Goal: Find specific page/section: Find specific page/section

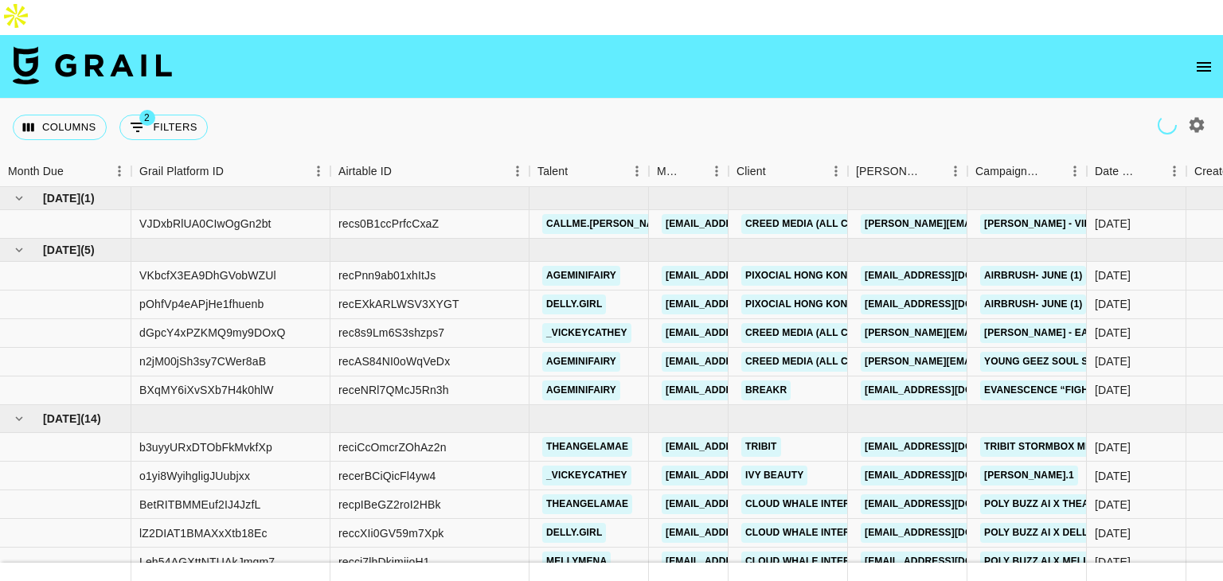
click at [1194, 117] on icon "button" at bounding box center [1197, 124] width 15 height 15
select select "May '25"
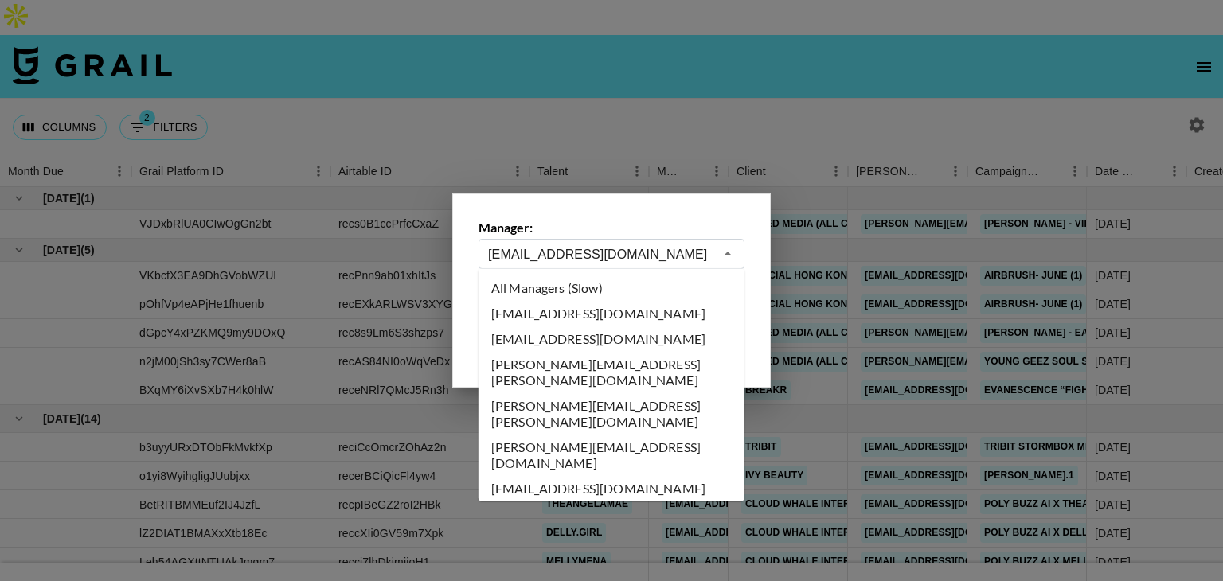
click at [600, 254] on input "dilnasheen.batool@grail-talent.com" at bounding box center [600, 254] width 225 height 18
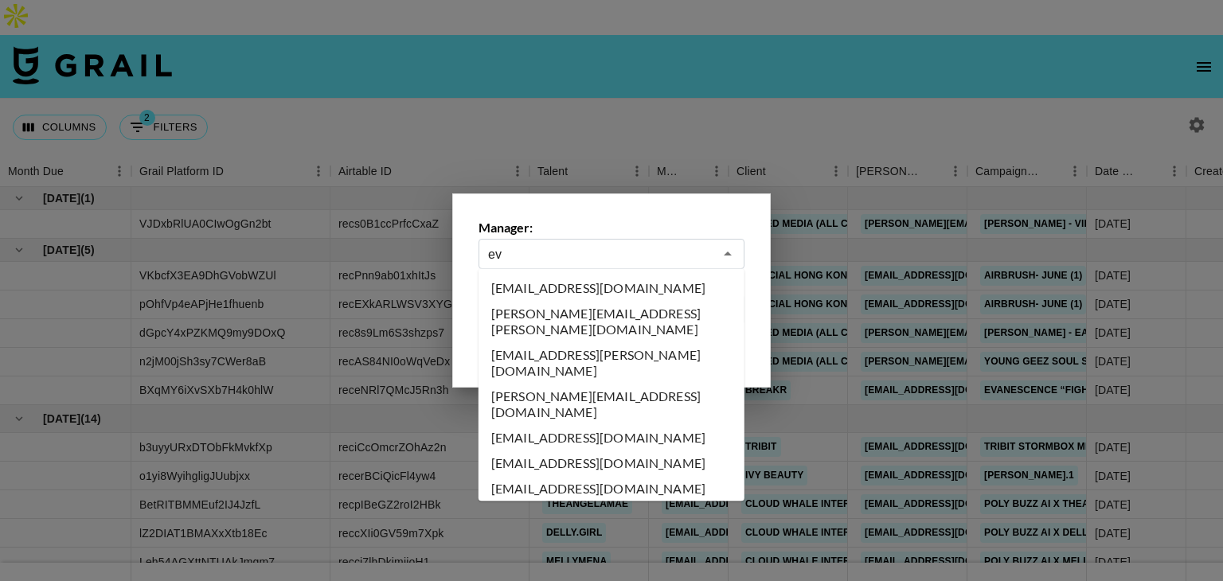
click at [536, 316] on li "evelyn.cardoso@grail-talent.com" at bounding box center [612, 321] width 266 height 41
type input "evelyn.cardoso@grail-talent.com"
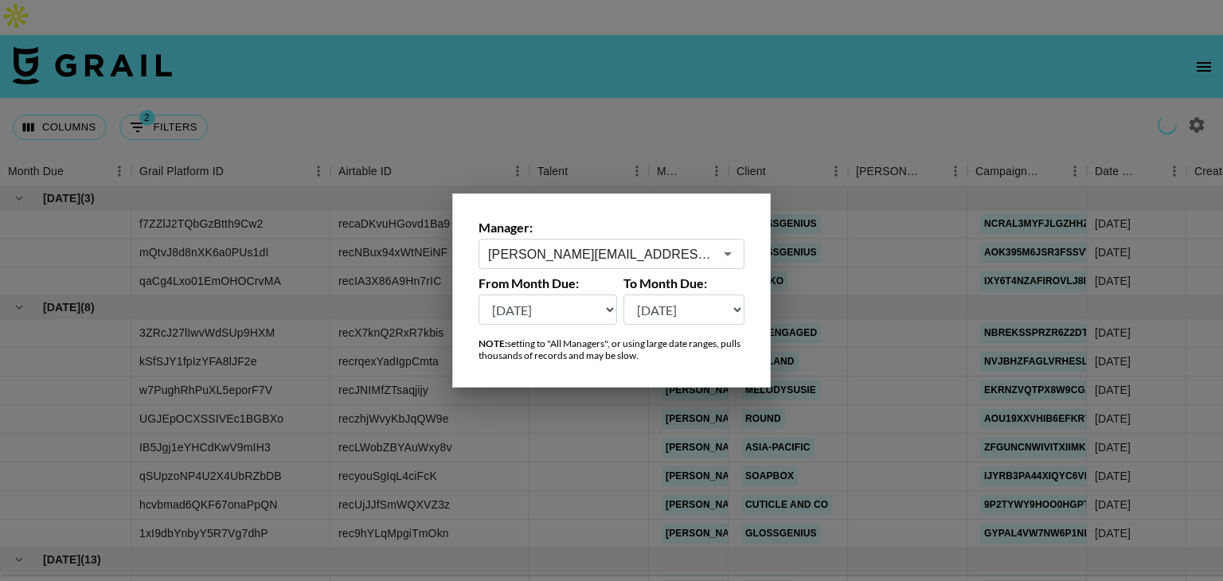
click at [598, 110] on div at bounding box center [611, 290] width 1223 height 581
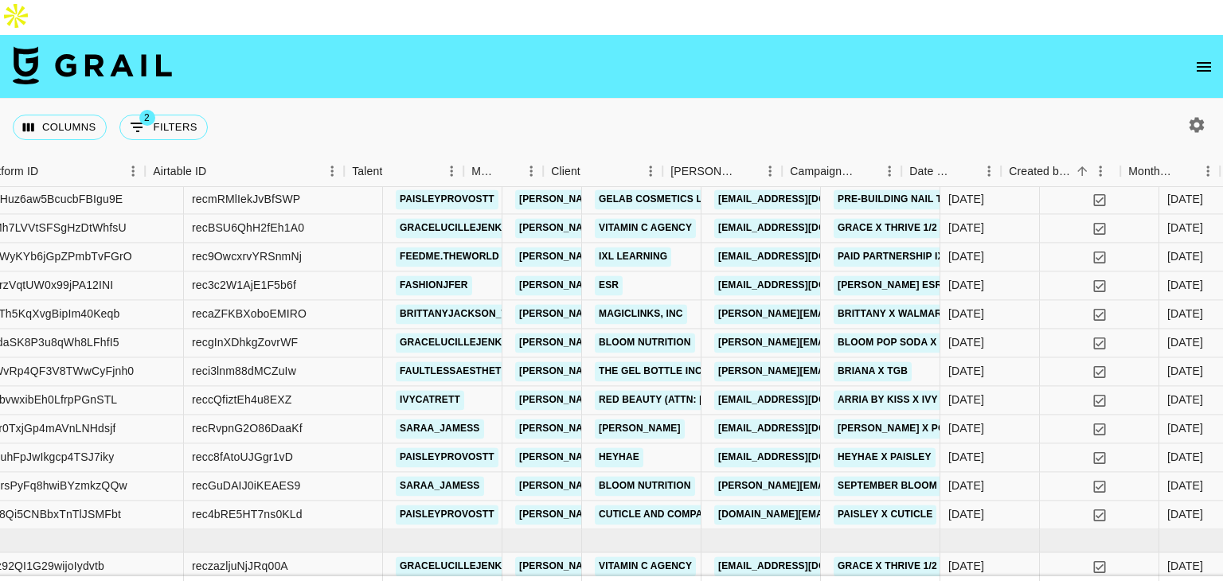
scroll to position [414, 123]
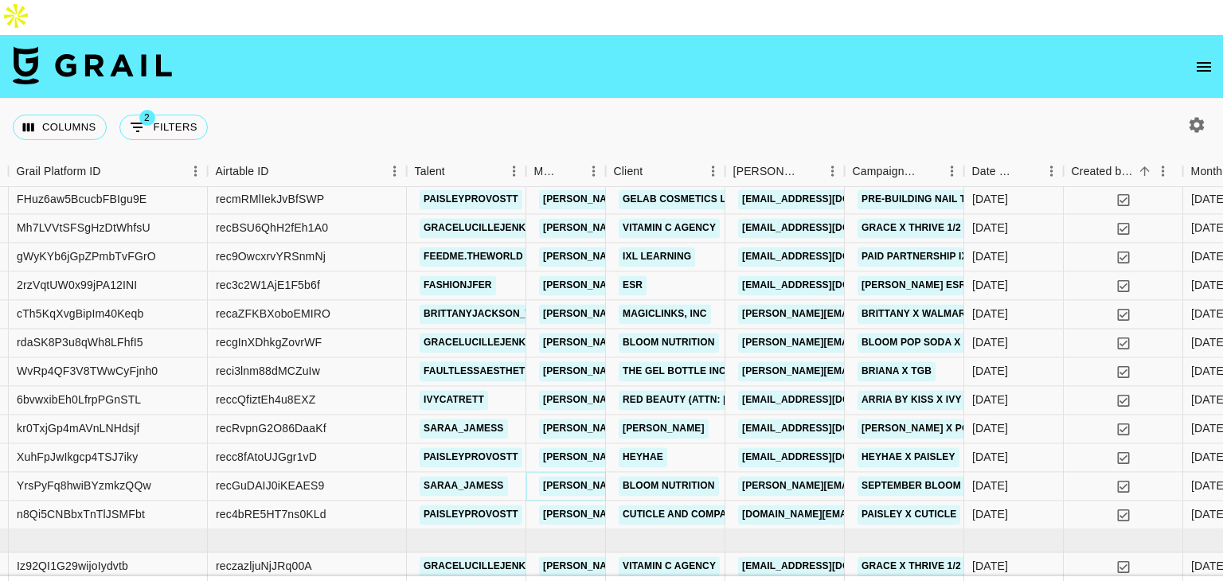
click at [590, 476] on link "evelyn.cardoso@grail-talent.com" at bounding box center [710, 486] width 342 height 20
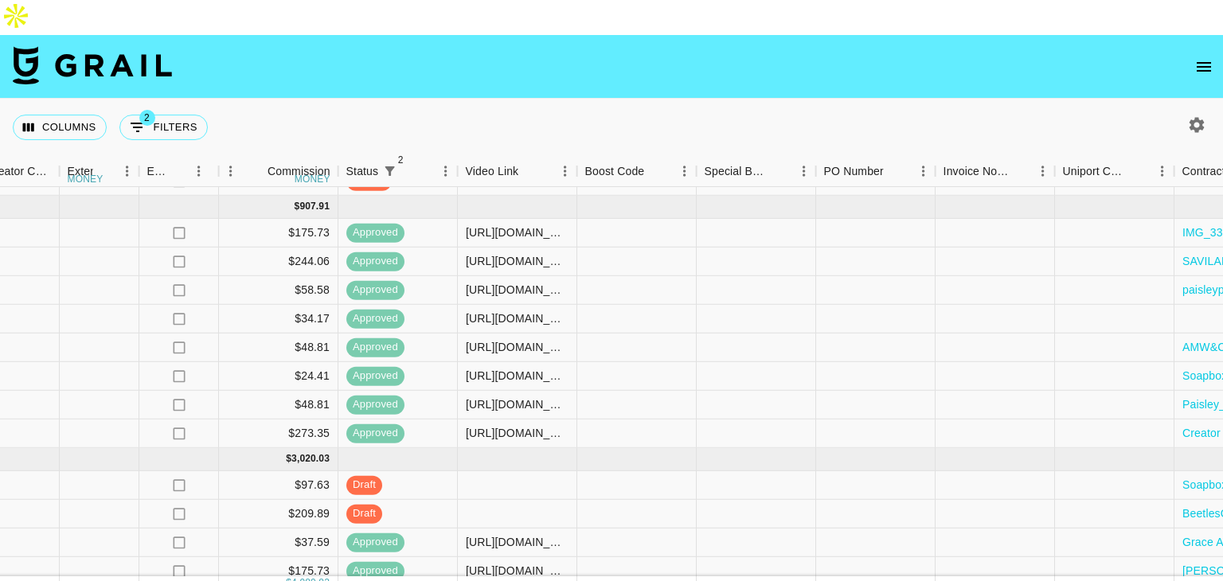
scroll to position [100, 1659]
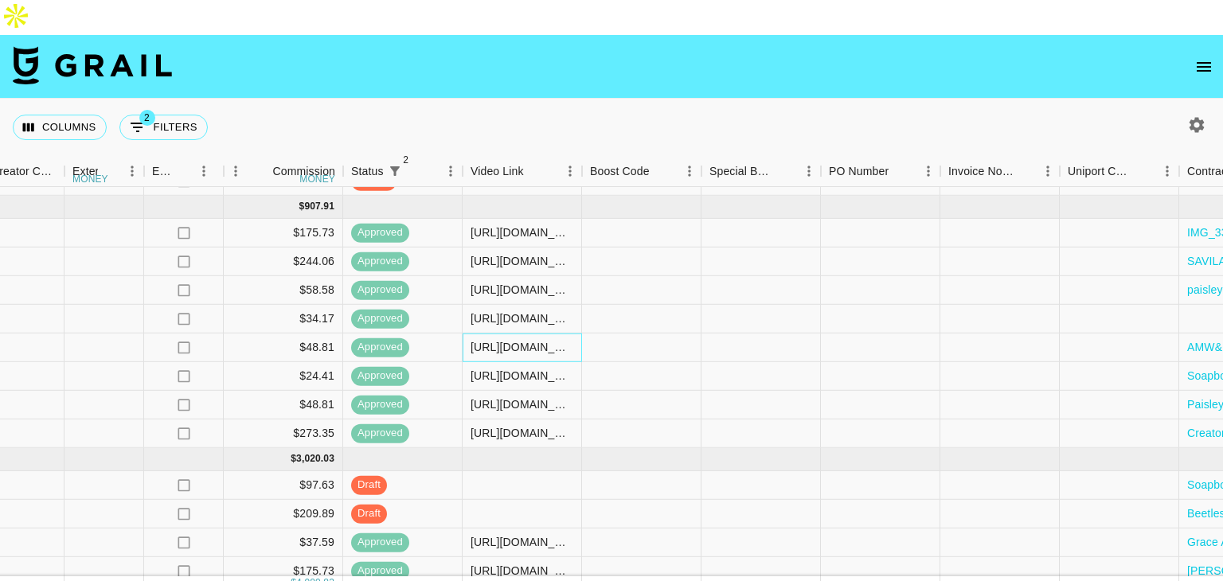
click at [498, 339] on div "https://www.tiktok.com/@alexisdimaya/video/7532247486182739231?lang=en" at bounding box center [522, 347] width 103 height 16
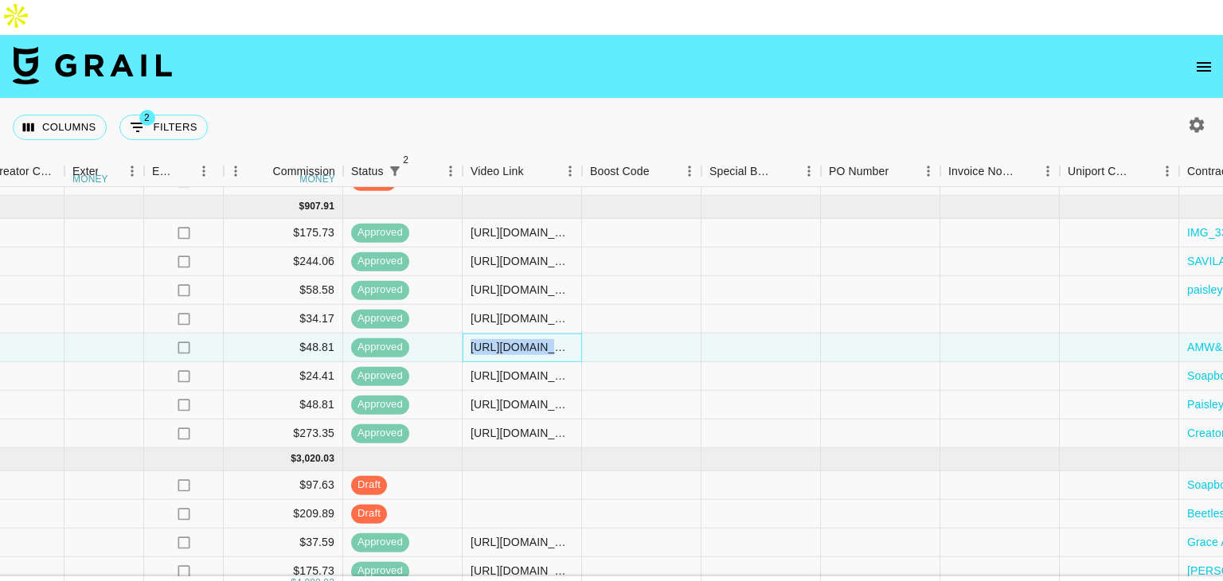
click at [498, 339] on div "https://www.tiktok.com/@alexisdimaya/video/7532247486182739231?lang=en" at bounding box center [522, 347] width 103 height 16
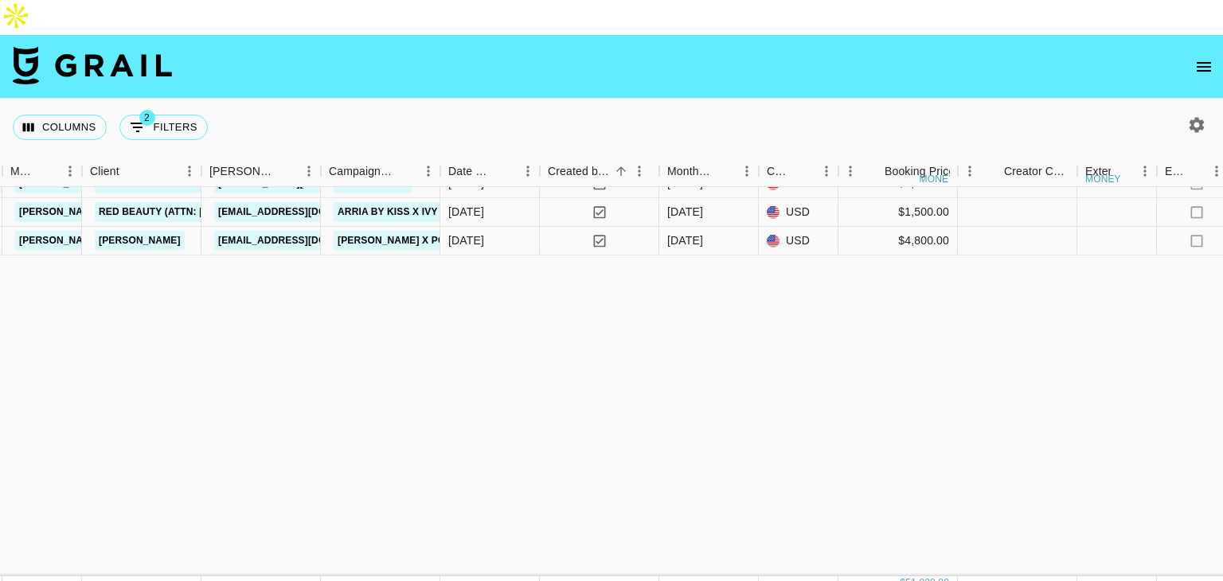
scroll to position [0, 647]
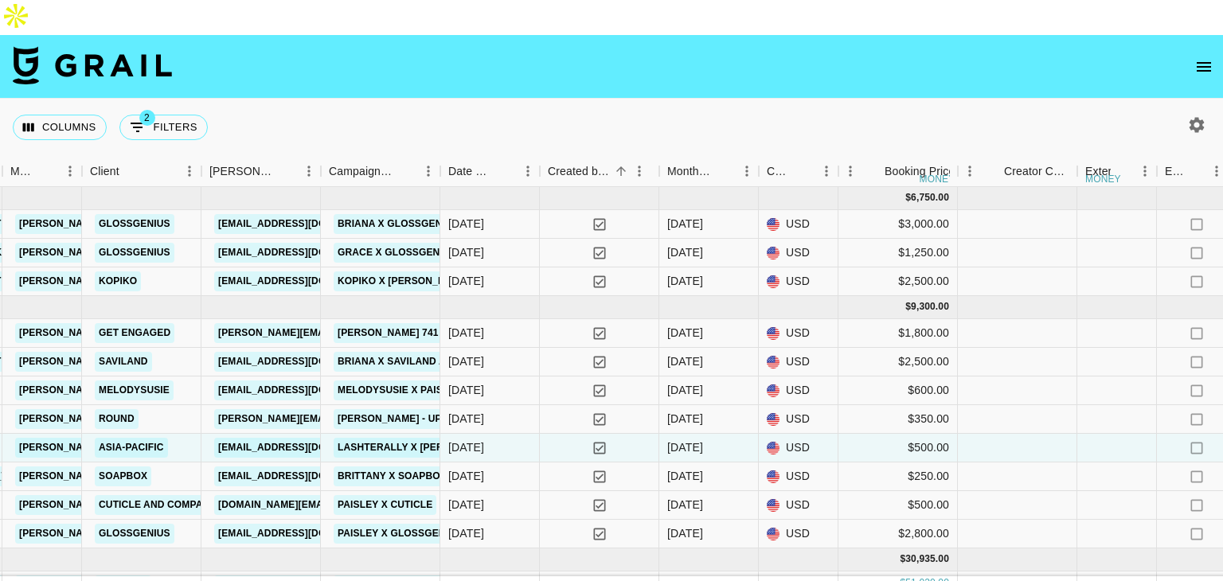
click at [855, 106] on div "Columns 2 Filters + Booking" at bounding box center [611, 127] width 1223 height 57
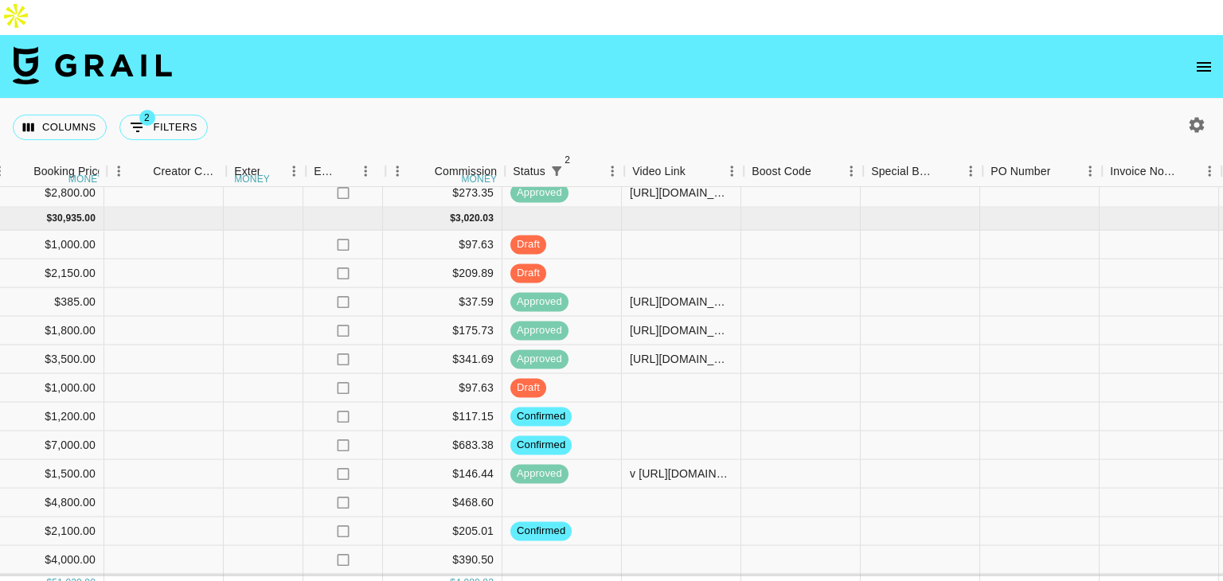
scroll to position [341, 1494]
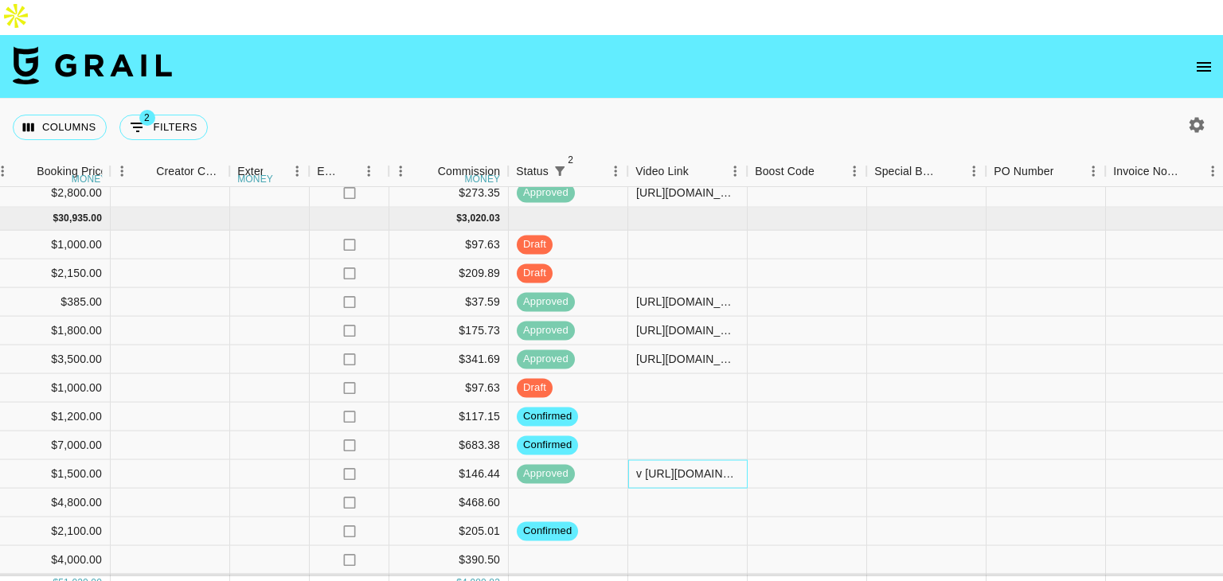
click at [665, 460] on div "v https://www.instagram.com/reel/DNEHg9AAFf4/?igsh=MTZldXMxa2k5OTVpbA==" at bounding box center [687, 474] width 119 height 29
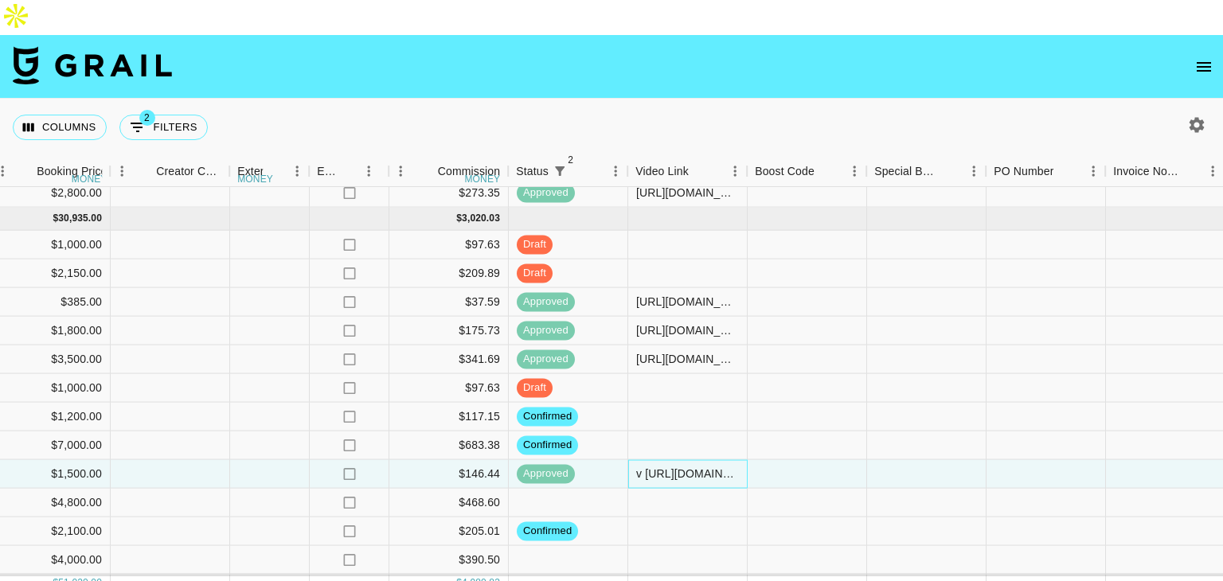
click at [667, 466] on div "v https://www.instagram.com/reel/DNEHg9AAFf4/?igsh=MTZldXMxa2k5OTVpbA==" at bounding box center [687, 474] width 103 height 16
drag, startPoint x: 667, startPoint y: 434, endPoint x: 675, endPoint y: 477, distance: 43.7
click at [675, 489] on div at bounding box center [687, 503] width 119 height 29
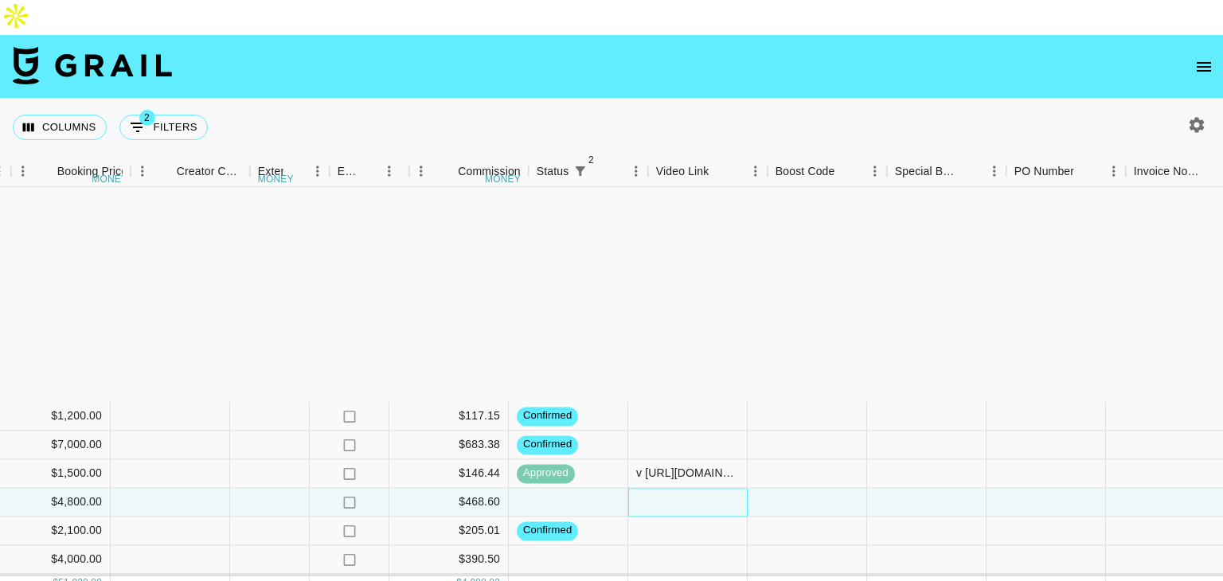
scroll to position [615, 1451]
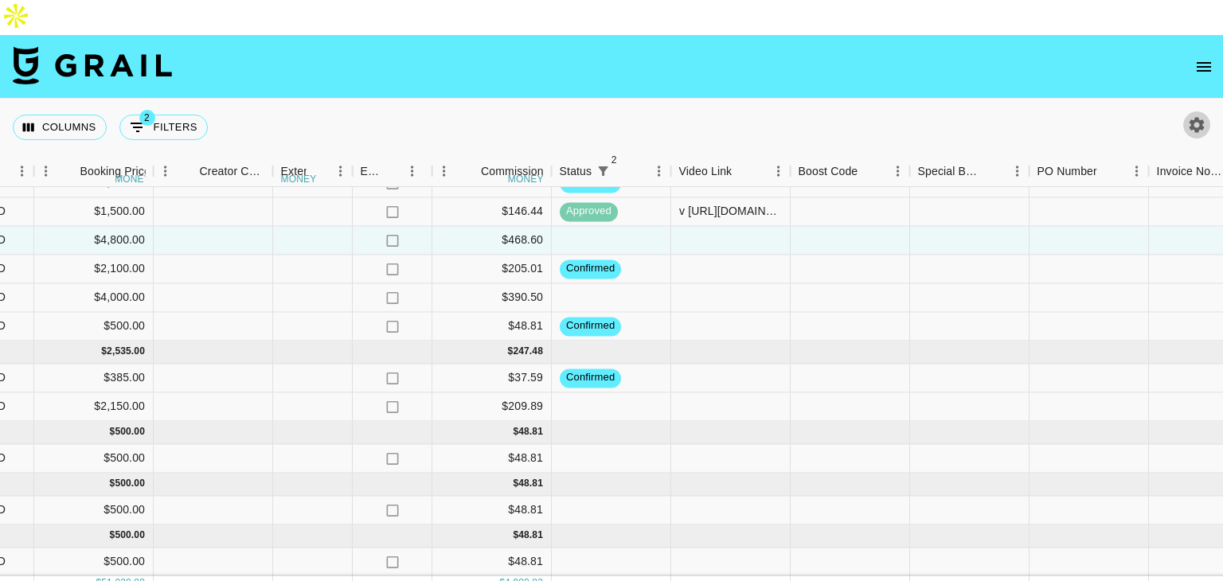
click at [1201, 117] on icon "button" at bounding box center [1197, 124] width 15 height 15
select select "May '25"
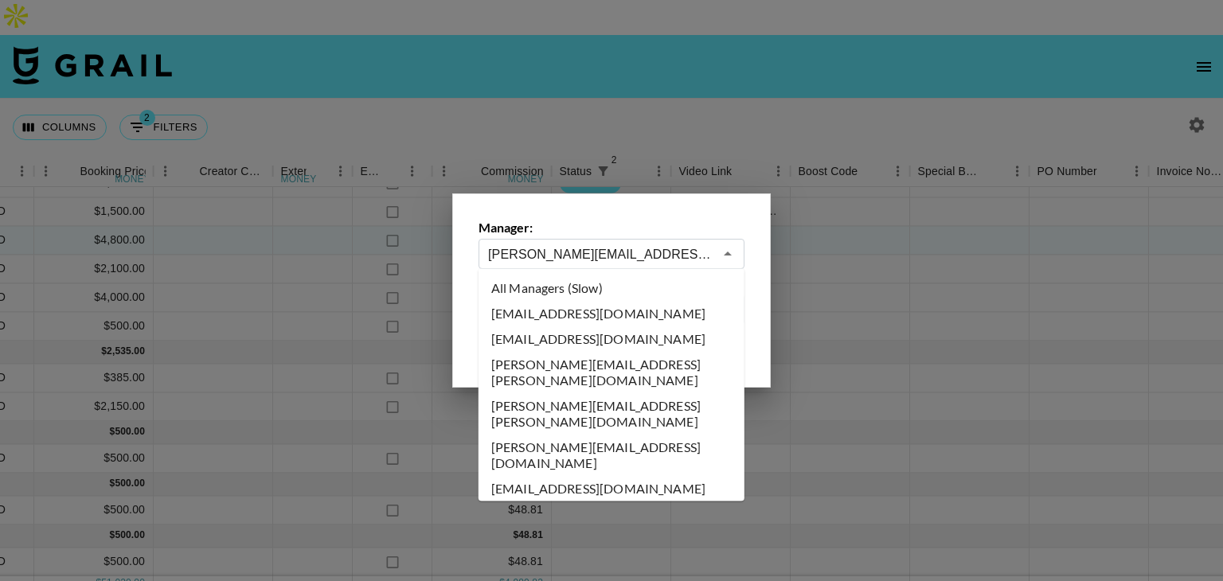
click at [542, 256] on input "evelyn.cardoso@grail-talent.com" at bounding box center [600, 254] width 225 height 18
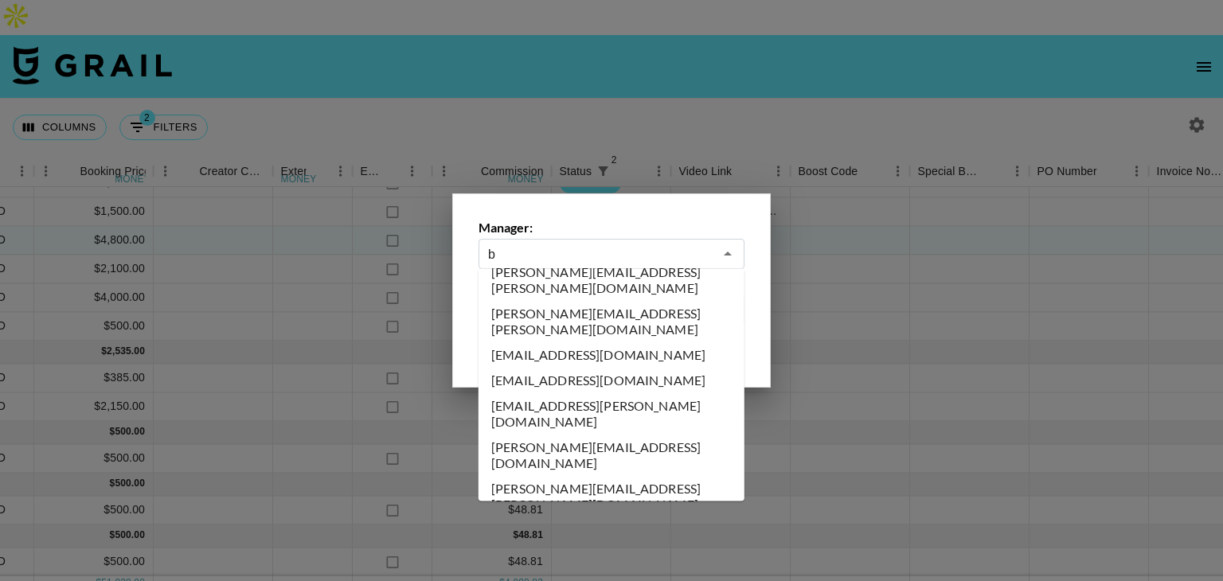
scroll to position [0, 0]
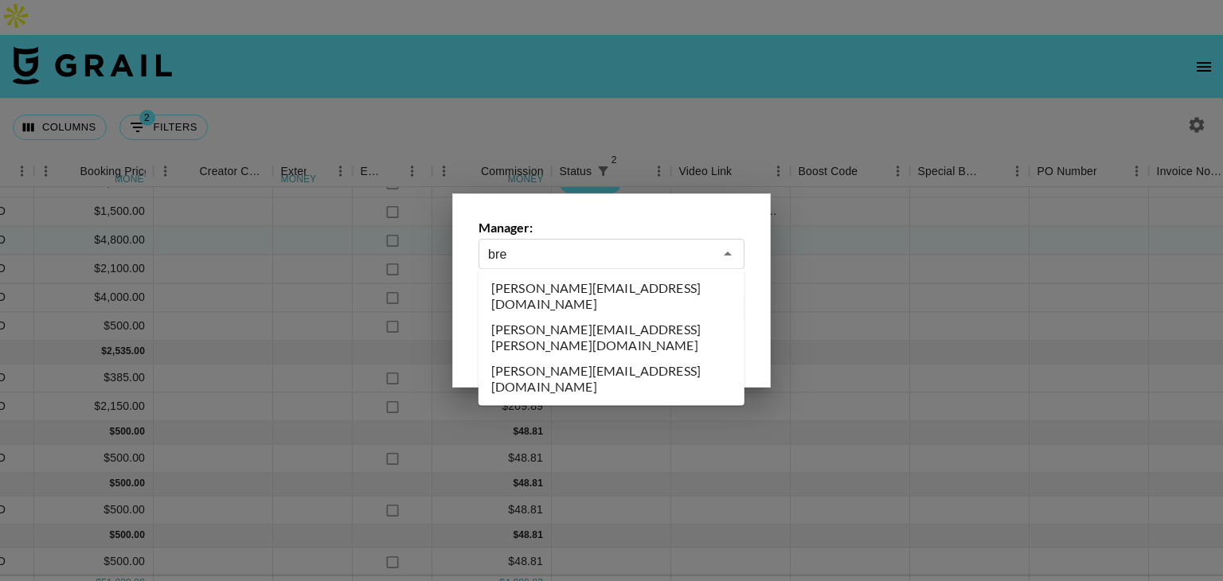
click at [545, 283] on li "[PERSON_NAME][EMAIL_ADDRESS][DOMAIN_NAME]" at bounding box center [612, 295] width 266 height 41
type input "[PERSON_NAME][EMAIL_ADDRESS][DOMAIN_NAME]"
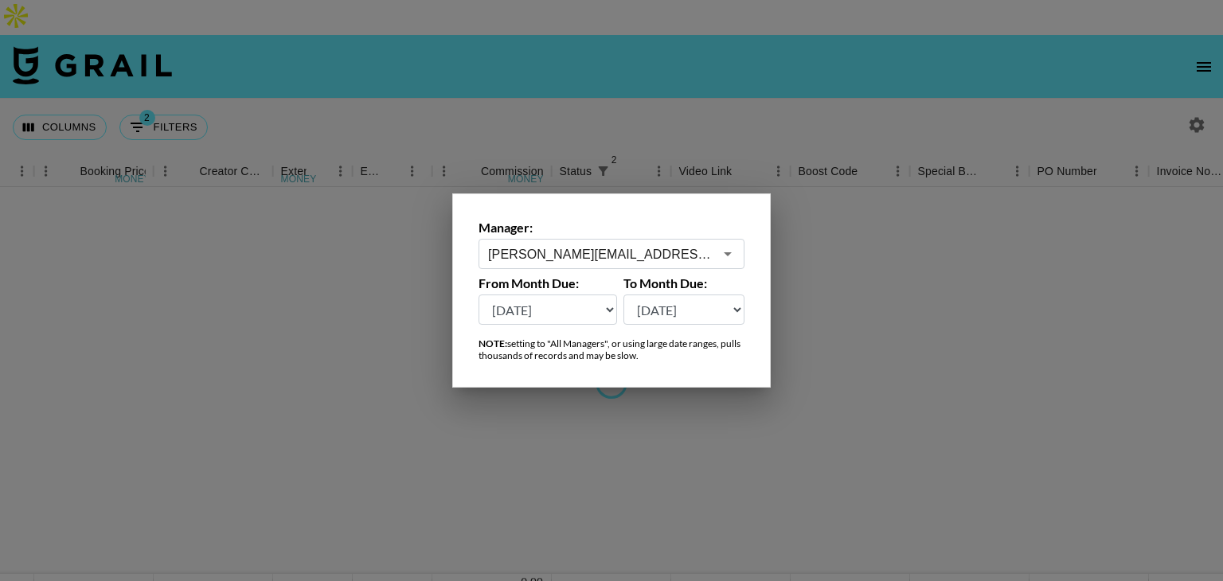
scroll to position [0, 1451]
click at [772, 81] on div at bounding box center [611, 290] width 1223 height 581
click at [759, 99] on div "Columns 2 Filters + Booking" at bounding box center [611, 127] width 1223 height 57
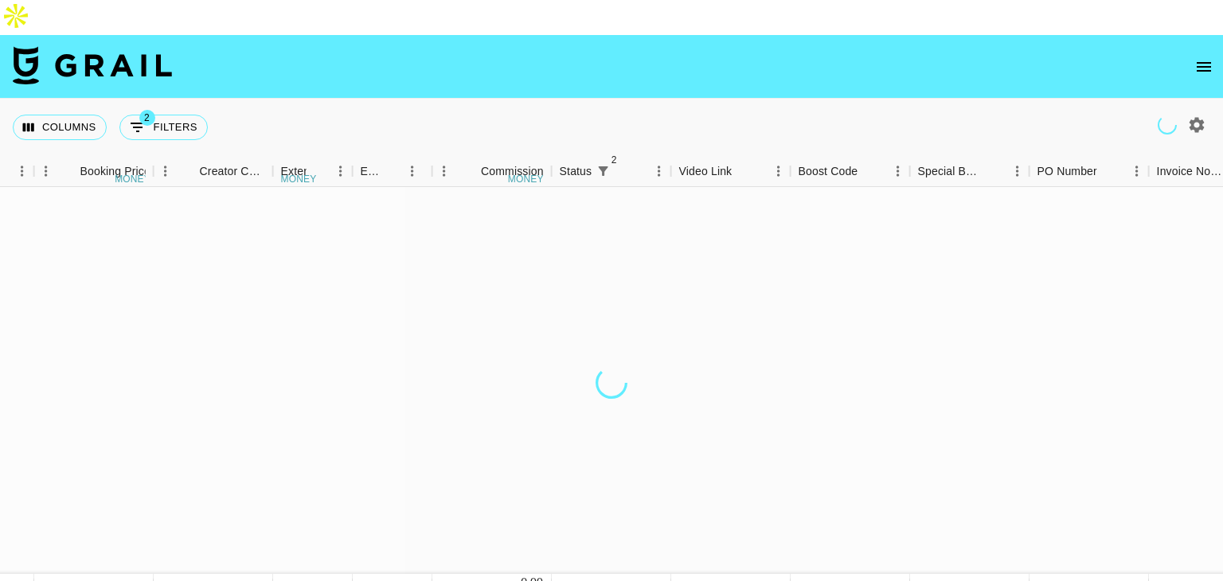
click at [759, 99] on div "Columns 2 Filters + Booking" at bounding box center [611, 127] width 1223 height 57
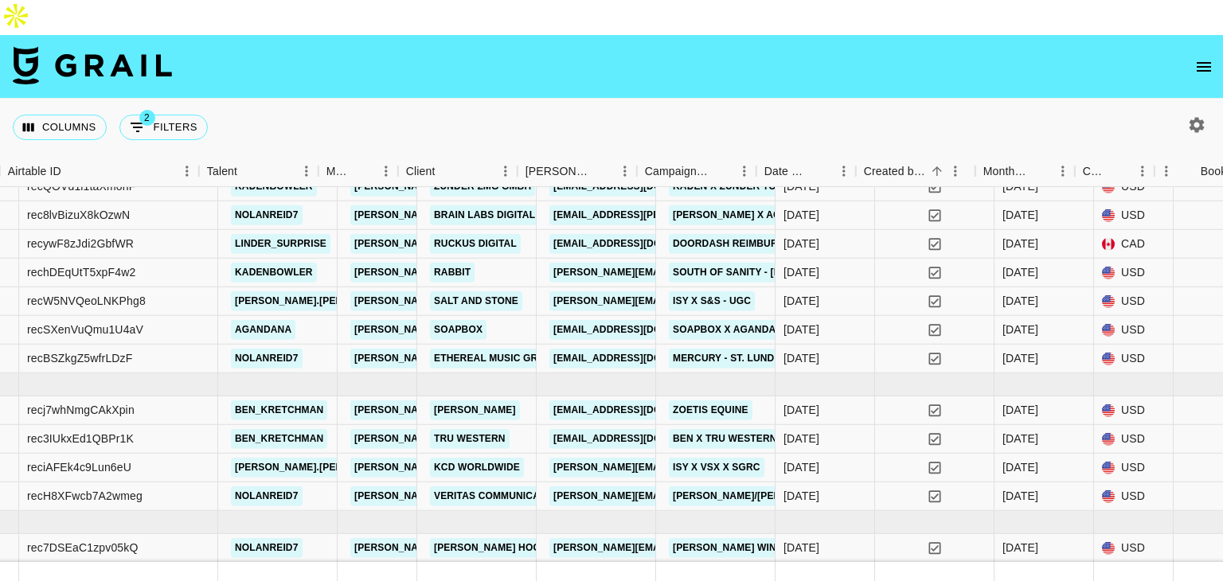
scroll to position [1264, 295]
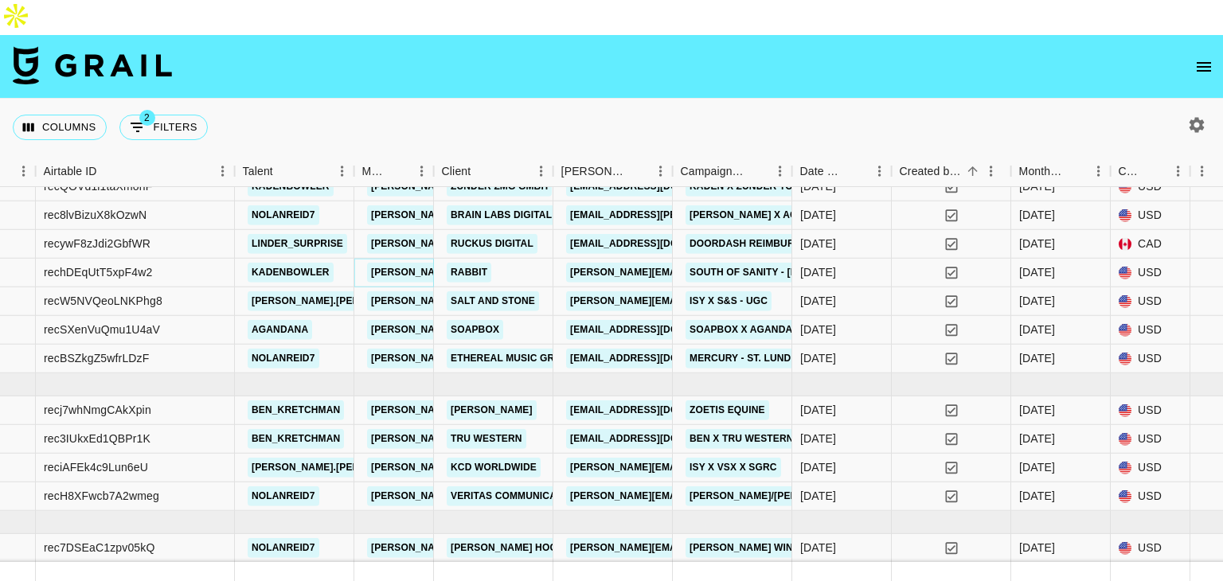
click at [408, 263] on link "brent@grail-talent.com" at bounding box center [497, 273] width 260 height 20
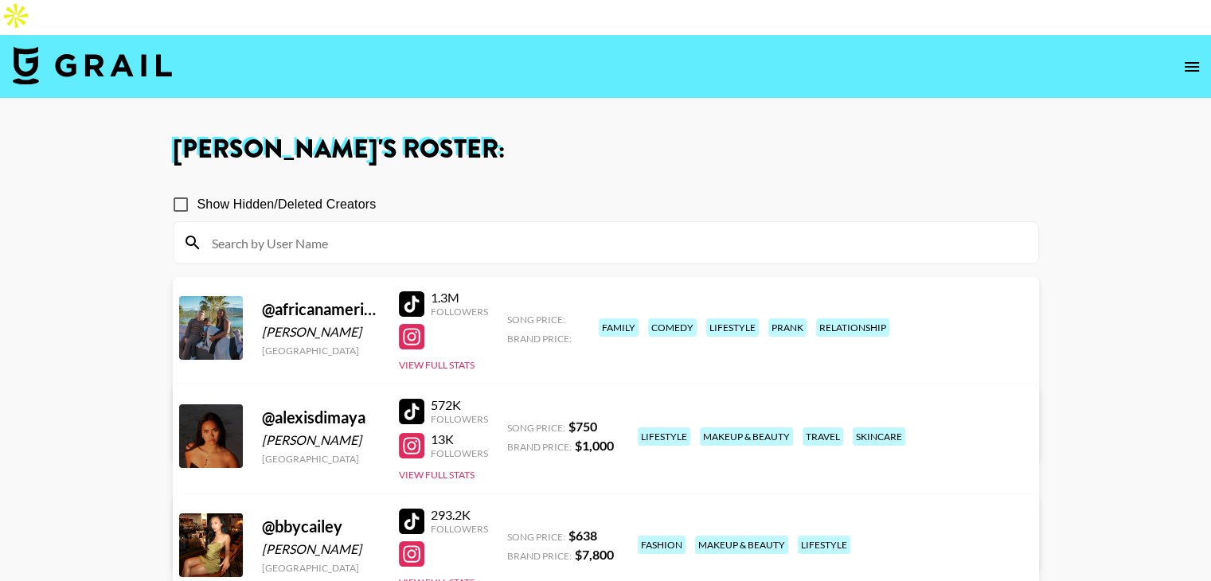
click at [404, 324] on div at bounding box center [411, 336] width 25 height 25
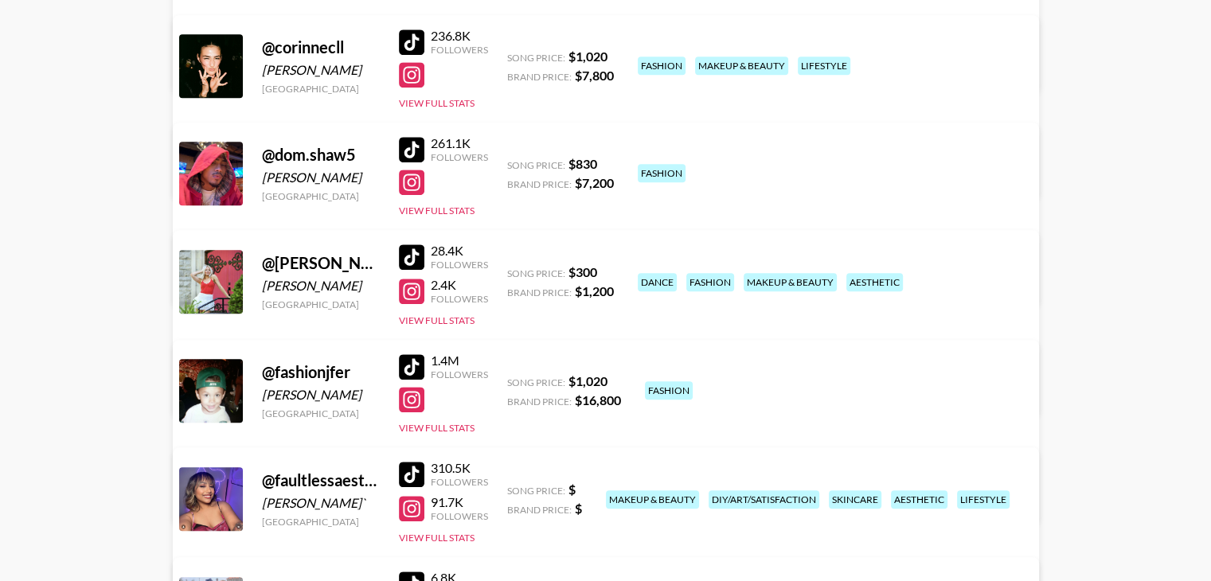
scroll to position [911, 0]
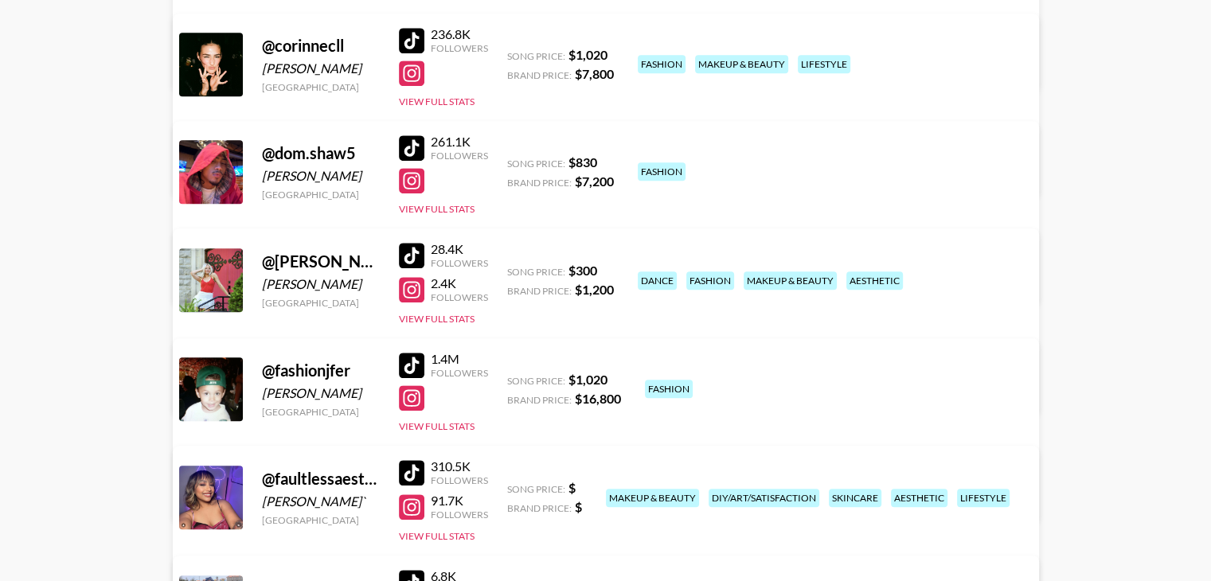
click at [408, 353] on div at bounding box center [411, 365] width 25 height 25
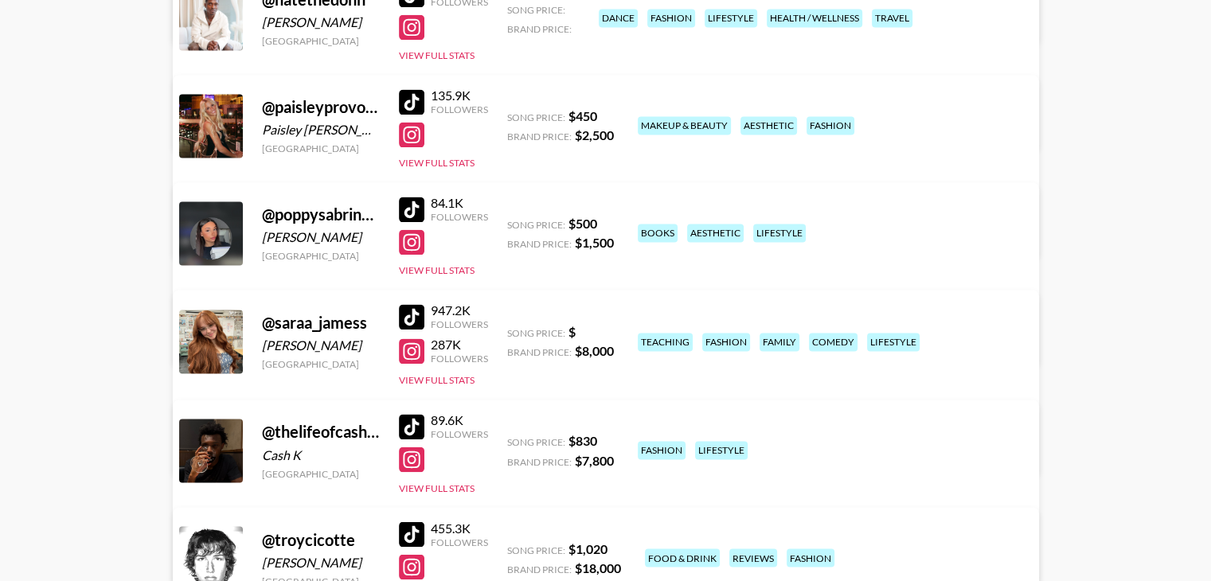
scroll to position [2573, 0]
click at [417, 338] on div at bounding box center [411, 350] width 25 height 25
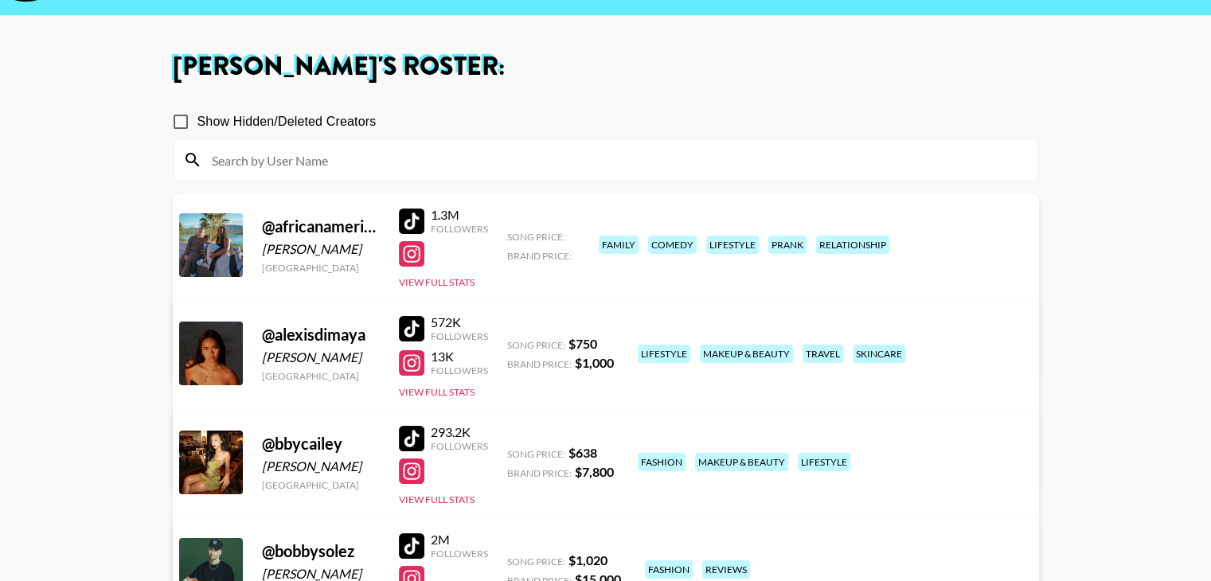
scroll to position [0, 0]
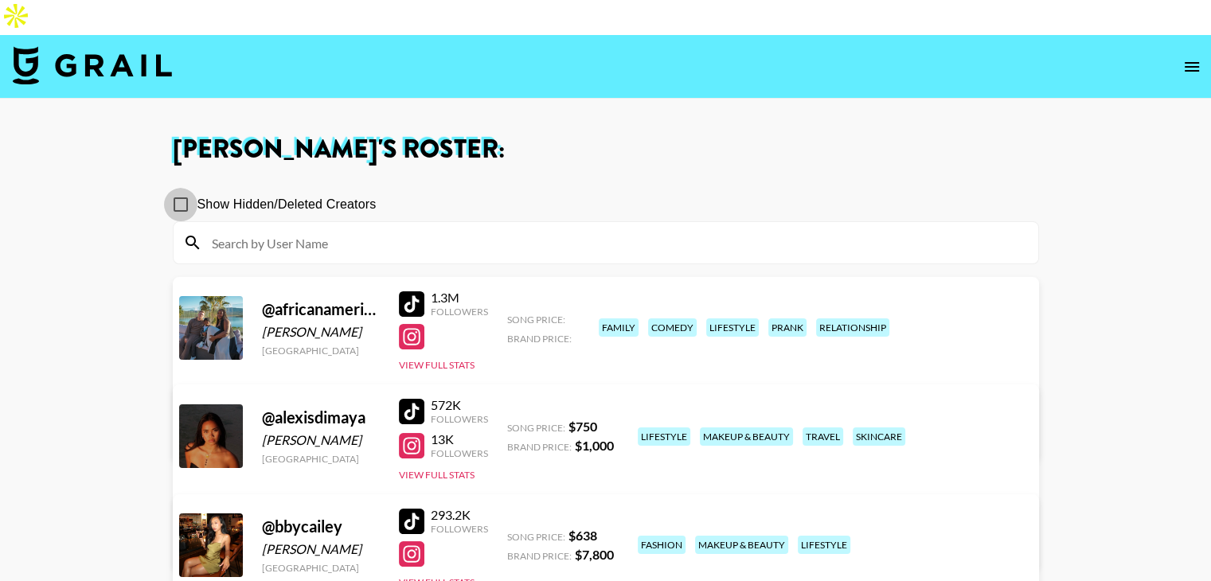
click at [174, 188] on input "Show Hidden/Deleted Creators" at bounding box center [180, 204] width 33 height 33
checkbox input "true"
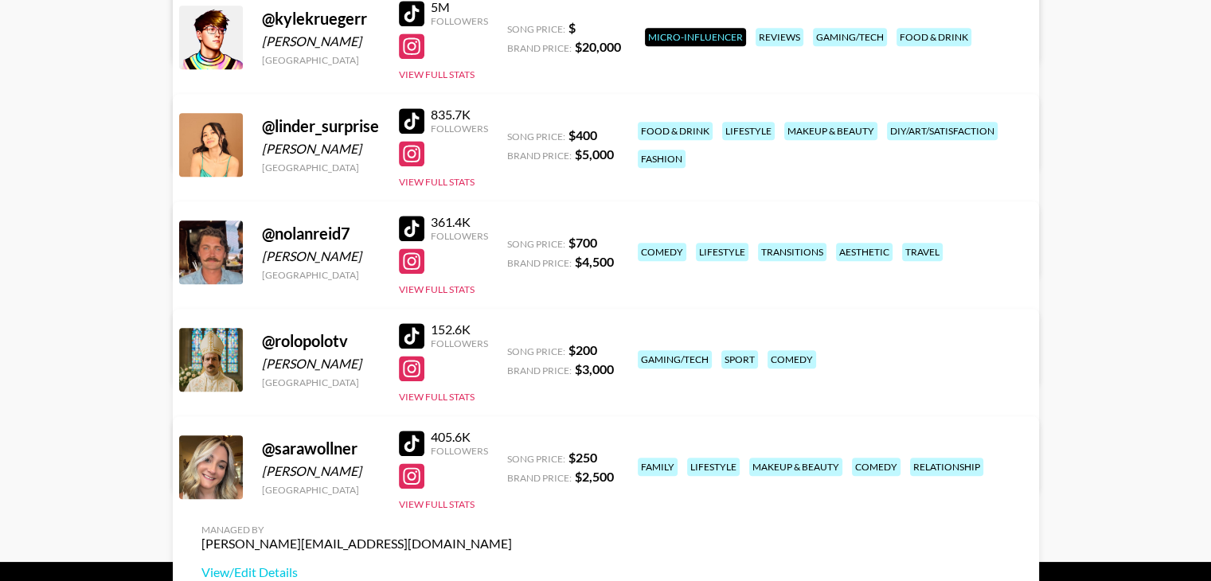
scroll to position [1362, 0]
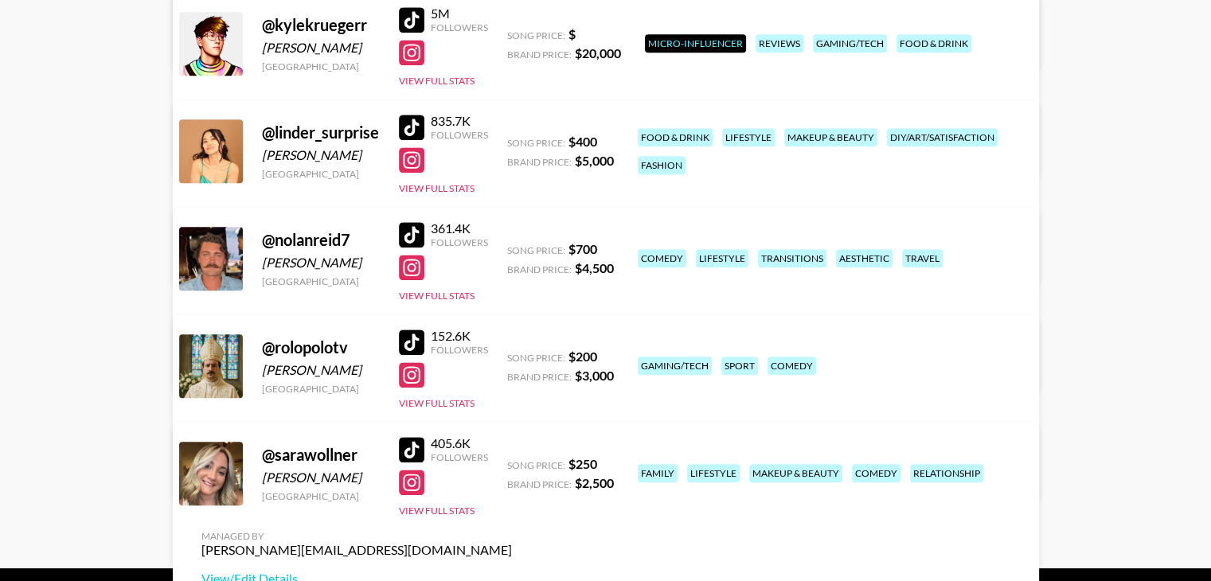
click at [417, 362] on div at bounding box center [411, 374] width 25 height 25
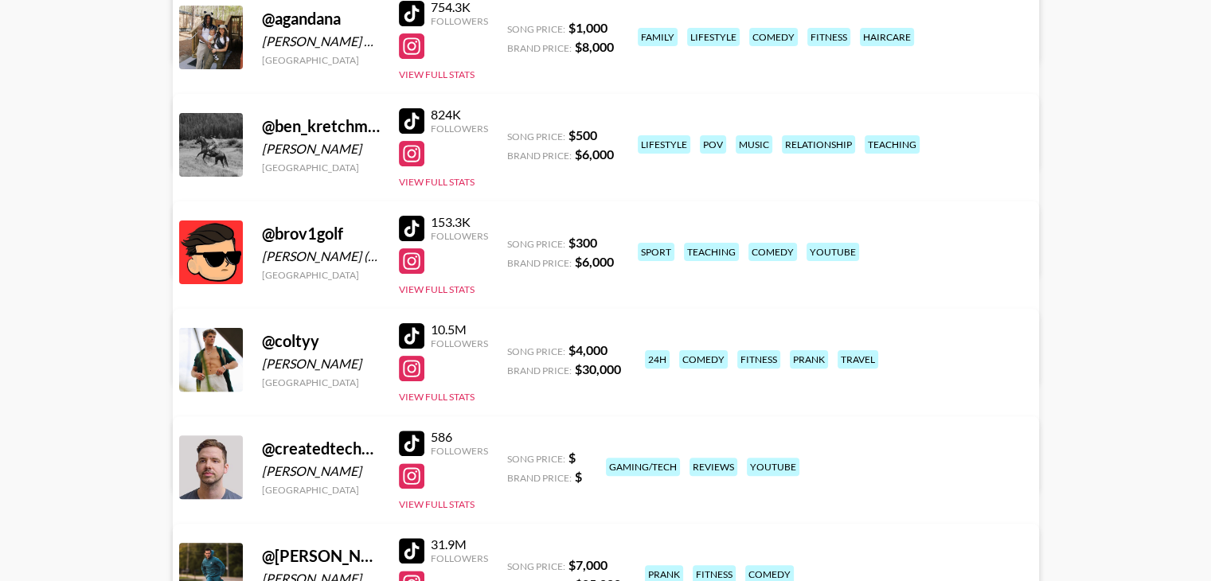
scroll to position [400, 0]
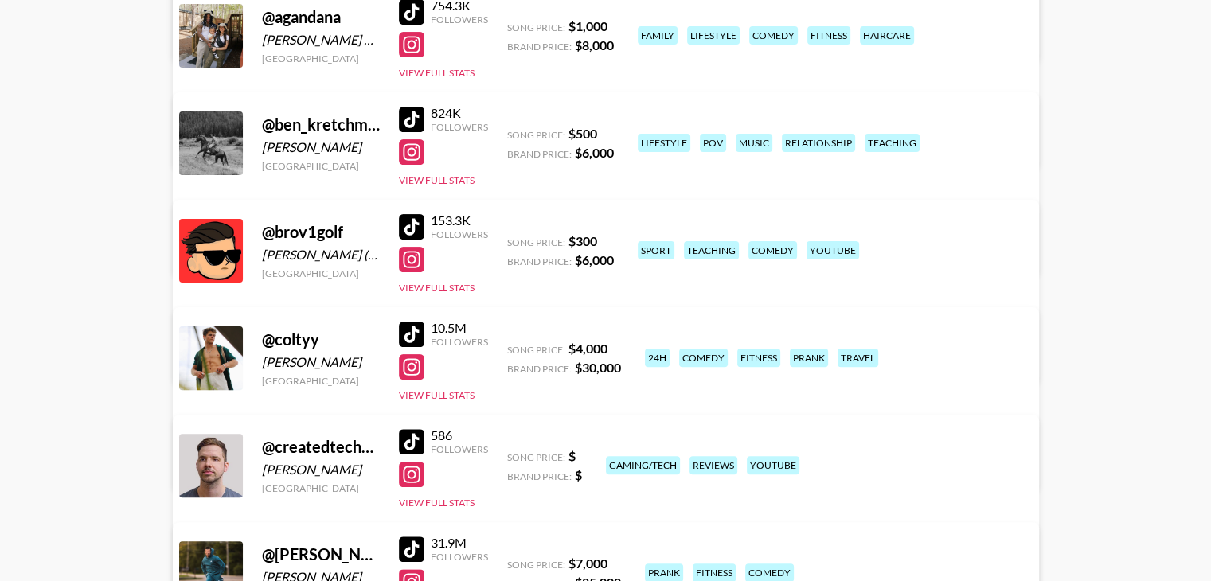
click at [416, 322] on div at bounding box center [411, 334] width 25 height 25
